Goal: Browse casually: Explore the website without a specific task or goal

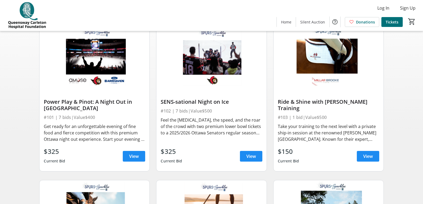
scroll to position [53, 0]
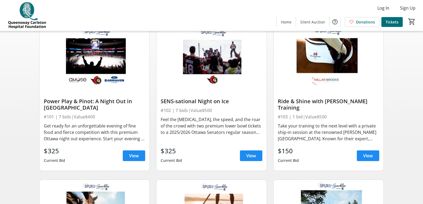
click at [83, 138] on div "Get ready for an unforgettable evening of fine food and fierce competition with…" at bounding box center [94, 132] width 101 height 19
click at [127, 153] on span at bounding box center [134, 155] width 22 height 13
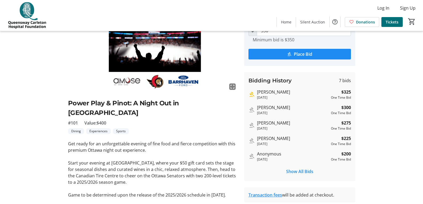
scroll to position [5, 0]
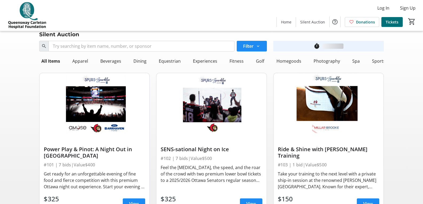
scroll to position [53, 0]
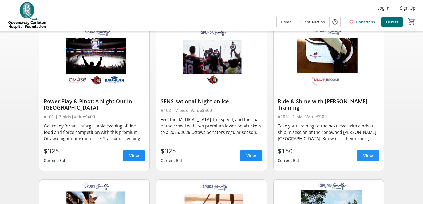
click at [374, 152] on span at bounding box center [367, 155] width 22 height 13
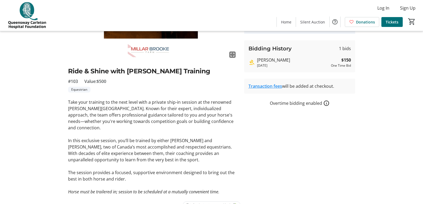
scroll to position [91, 0]
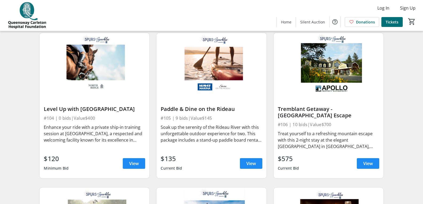
scroll to position [213, 0]
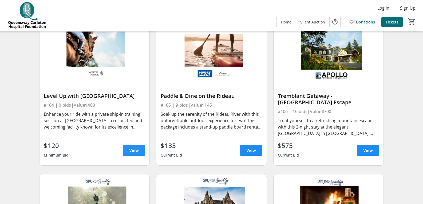
click at [133, 152] on span "View" at bounding box center [134, 150] width 10 height 6
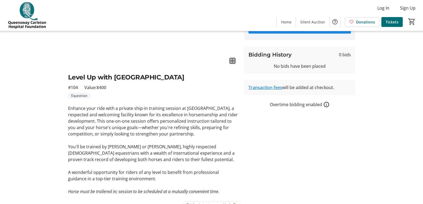
scroll to position [80, 0]
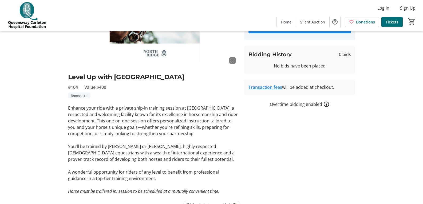
scroll to position [213, 0]
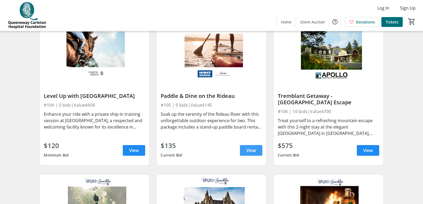
click at [245, 148] on span at bounding box center [251, 150] width 22 height 13
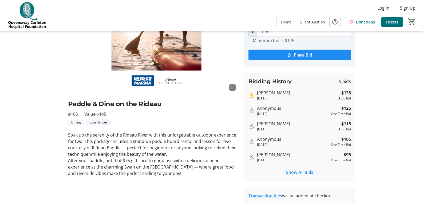
scroll to position [53, 0]
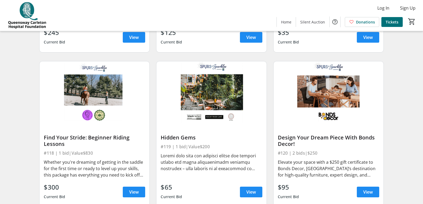
scroll to position [800, 0]
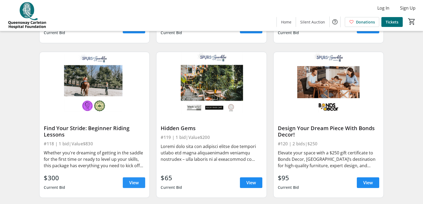
click at [131, 180] on span "View" at bounding box center [134, 182] width 10 height 6
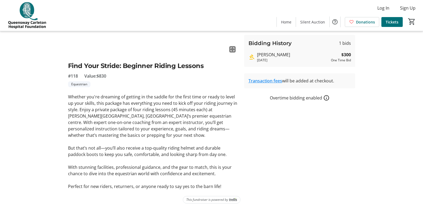
scroll to position [97, 0]
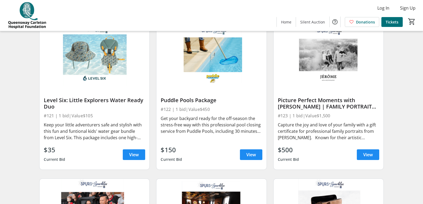
scroll to position [986, 0]
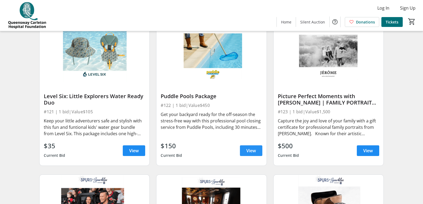
click at [250, 151] on span "View" at bounding box center [251, 150] width 10 height 6
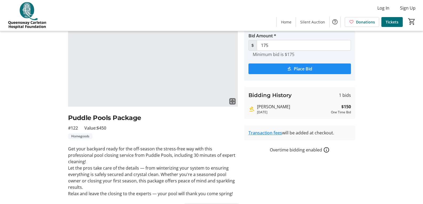
scroll to position [39, 0]
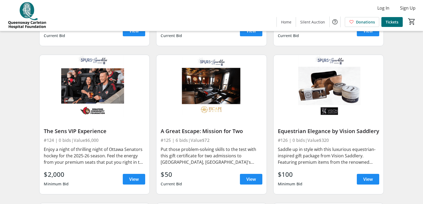
scroll to position [1120, 0]
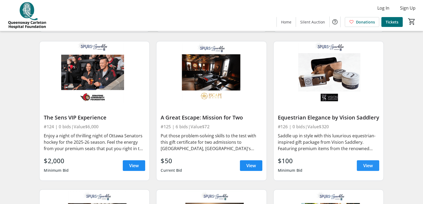
click at [362, 164] on link "View" at bounding box center [367, 165] width 22 height 11
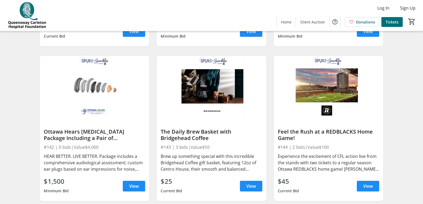
scroll to position [2034, 0]
